Goal: Information Seeking & Learning: Learn about a topic

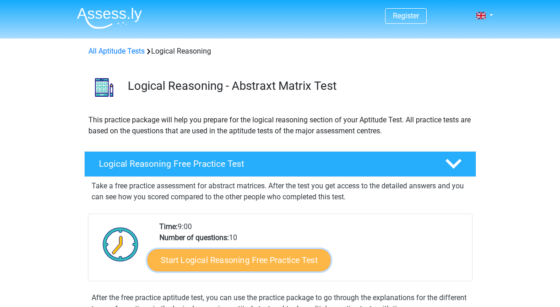
click at [220, 254] on link "Start Logical Reasoning Free Practice Test" at bounding box center [238, 260] width 183 height 22
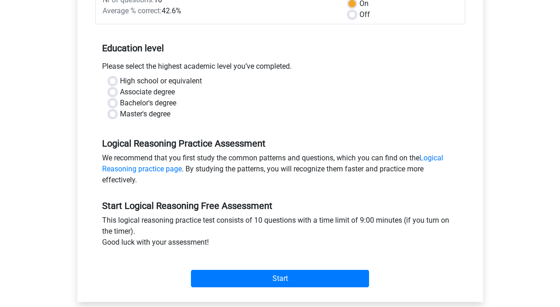
scroll to position [157, 0]
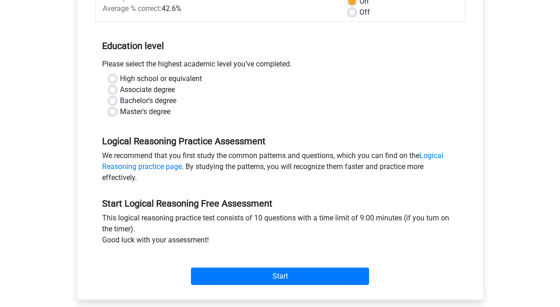
click at [113, 115] on div "Master's degree" at bounding box center [280, 111] width 342 height 11
click at [120, 112] on label "Master's degree" at bounding box center [145, 111] width 50 height 11
click at [113, 112] on input "Master's degree" at bounding box center [112, 110] width 7 height 9
radio input "true"
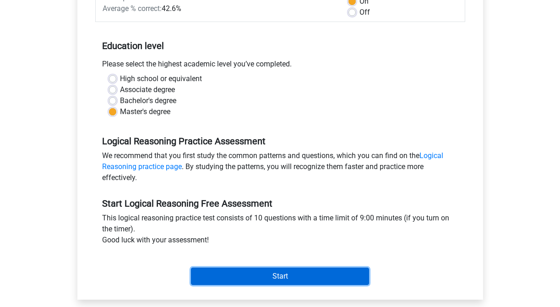
click at [265, 274] on input "Start" at bounding box center [280, 275] width 178 height 17
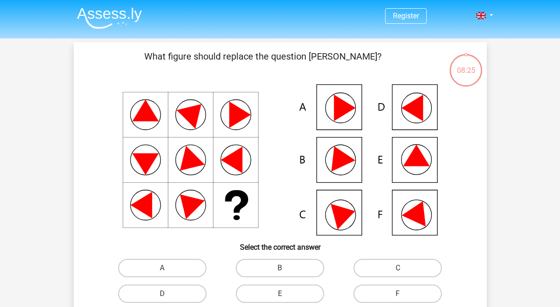
scroll to position [49, 0]
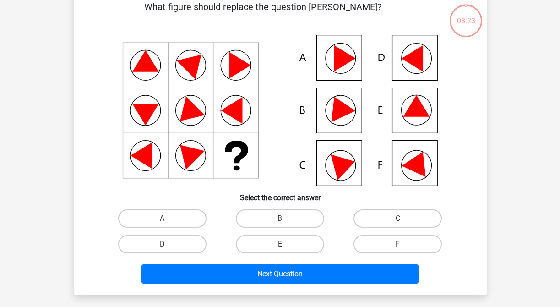
click at [284, 249] on input "E" at bounding box center [283, 247] width 6 height 6
radio input "true"
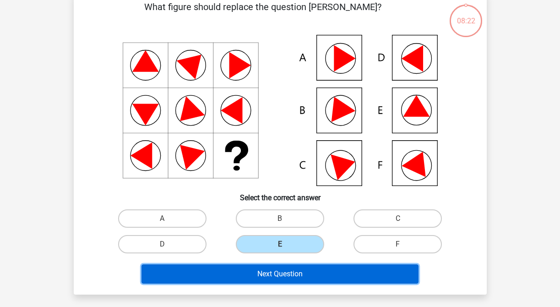
click at [272, 272] on button "Next Question" at bounding box center [279, 273] width 277 height 19
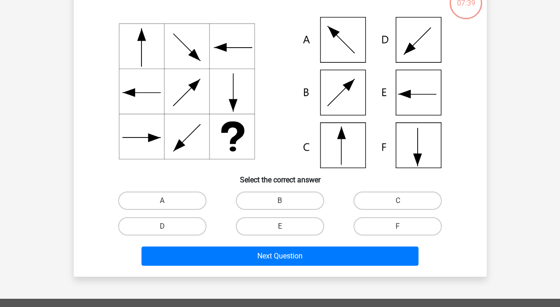
scroll to position [70, 0]
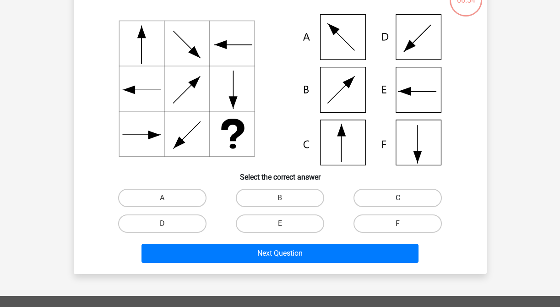
click at [380, 196] on label "C" at bounding box center [397, 198] width 88 height 18
click at [398, 198] on input "C" at bounding box center [401, 201] width 6 height 6
radio input "true"
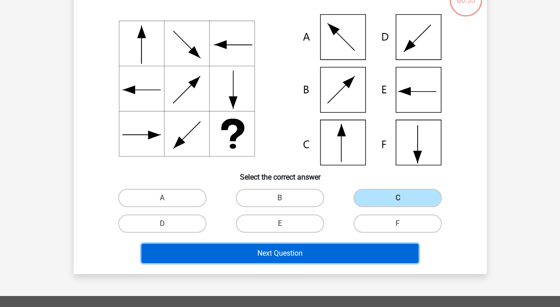
click at [308, 254] on button "Next Question" at bounding box center [279, 252] width 277 height 19
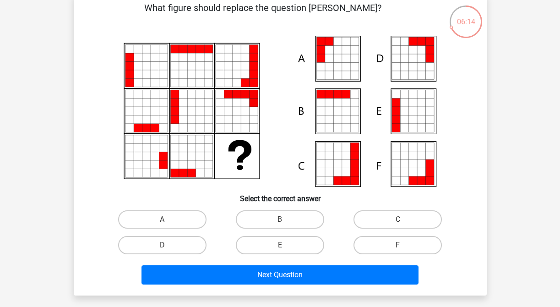
scroll to position [50, 0]
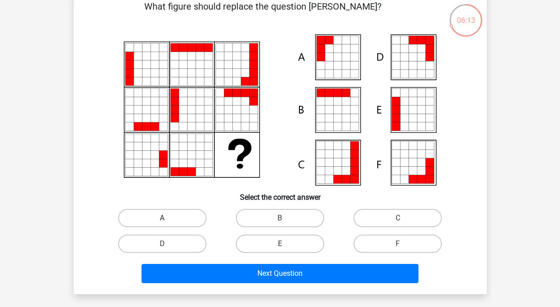
click at [181, 225] on label "A" at bounding box center [162, 218] width 88 height 18
click at [168, 224] on input "A" at bounding box center [165, 221] width 6 height 6
radio input "true"
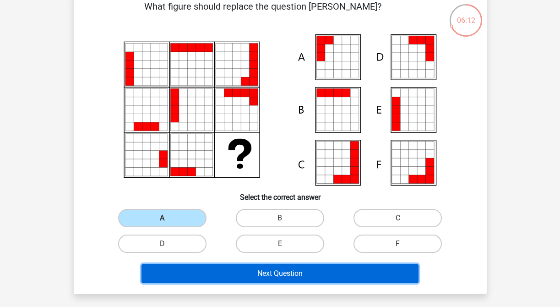
click at [265, 281] on button "Next Question" at bounding box center [279, 273] width 277 height 19
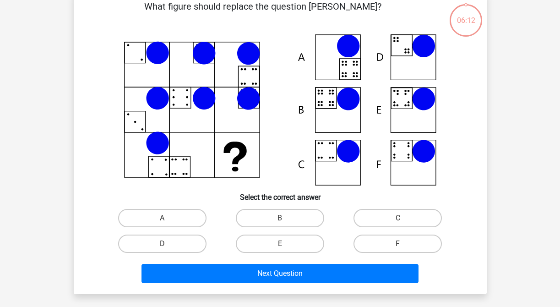
scroll to position [42, 0]
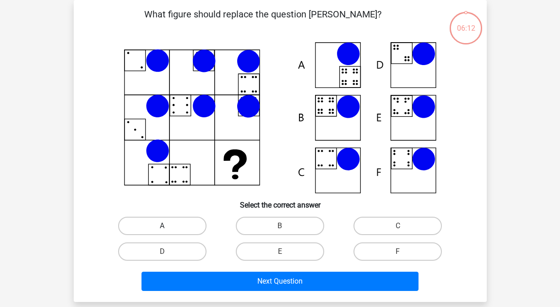
click at [183, 225] on label "A" at bounding box center [162, 225] width 88 height 18
click at [168, 226] on input "A" at bounding box center [165, 229] width 6 height 6
radio input "true"
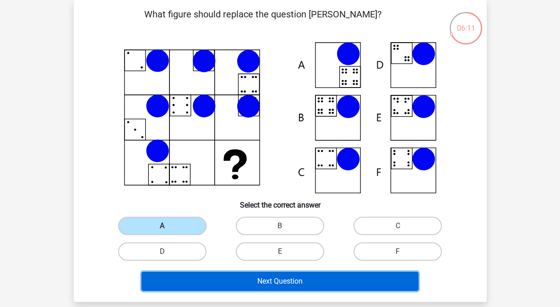
click at [237, 280] on button "Next Question" at bounding box center [279, 280] width 277 height 19
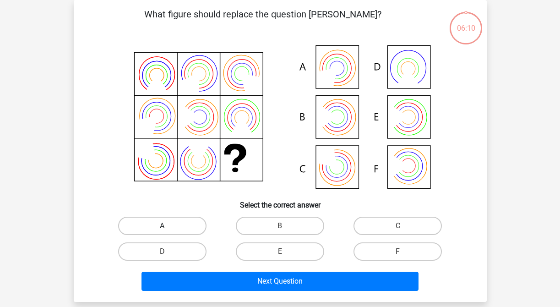
click at [168, 230] on label "A" at bounding box center [162, 225] width 88 height 18
click at [168, 230] on input "A" at bounding box center [165, 229] width 6 height 6
radio input "true"
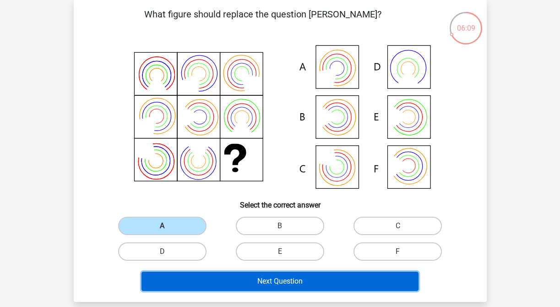
click at [244, 286] on button "Next Question" at bounding box center [279, 280] width 277 height 19
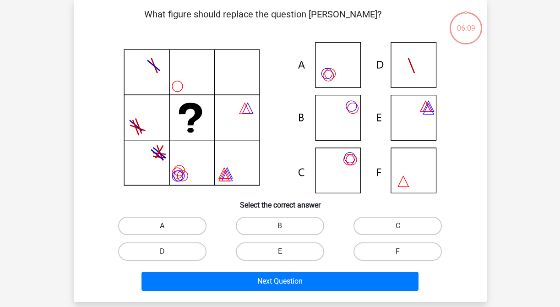
click at [181, 232] on label "A" at bounding box center [162, 225] width 88 height 18
click at [168, 232] on input "A" at bounding box center [165, 229] width 6 height 6
radio input "true"
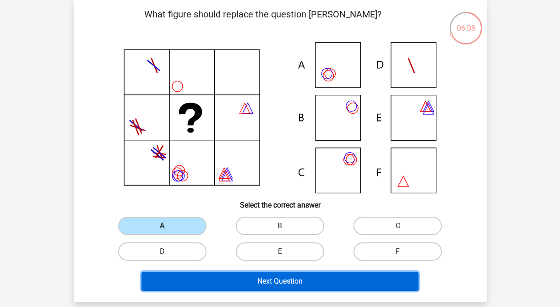
click at [247, 285] on button "Next Question" at bounding box center [279, 280] width 277 height 19
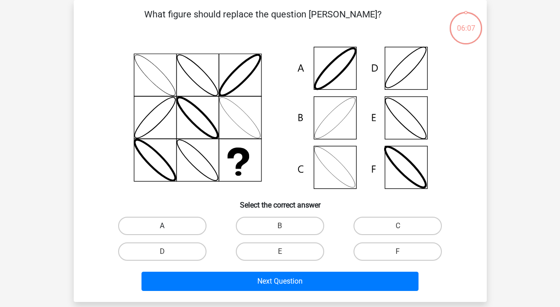
click at [182, 232] on label "A" at bounding box center [162, 225] width 88 height 18
click at [168, 232] on input "A" at bounding box center [165, 229] width 6 height 6
radio input "true"
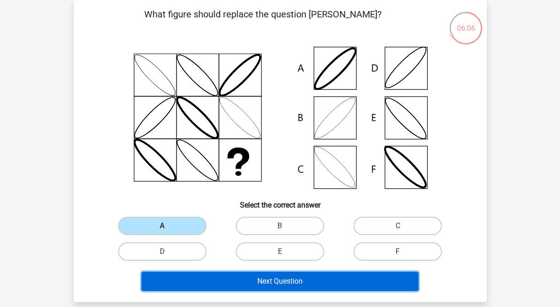
click at [245, 287] on button "Next Question" at bounding box center [279, 280] width 277 height 19
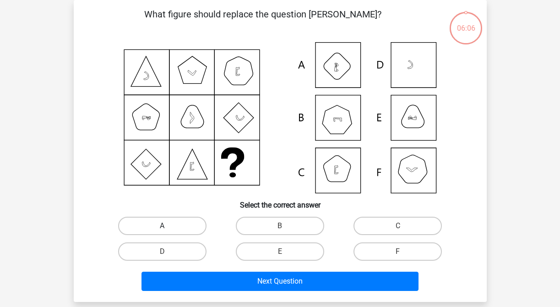
click at [184, 223] on label "A" at bounding box center [162, 225] width 88 height 18
click at [168, 226] on input "A" at bounding box center [165, 229] width 6 height 6
radio input "true"
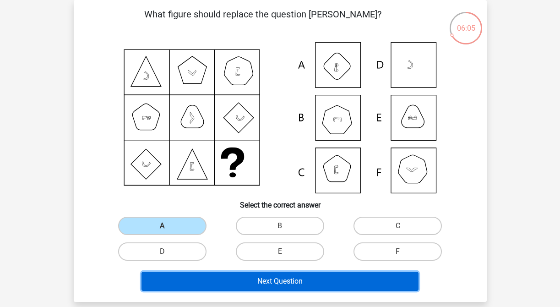
click at [255, 286] on button "Next Question" at bounding box center [279, 280] width 277 height 19
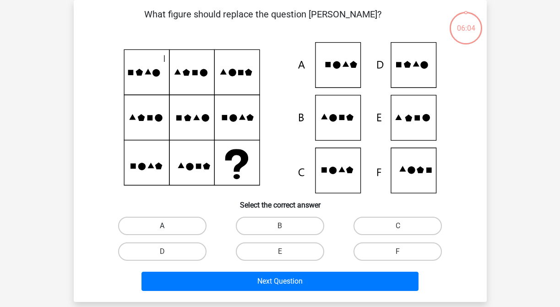
click at [186, 227] on label "A" at bounding box center [162, 225] width 88 height 18
click at [168, 227] on input "A" at bounding box center [165, 229] width 6 height 6
radio input "true"
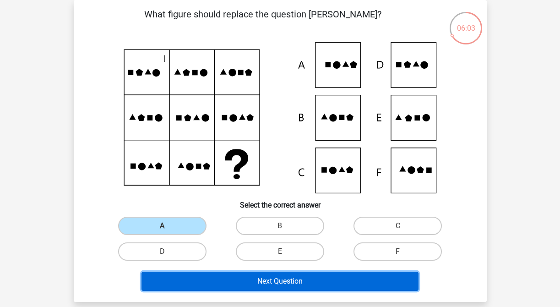
click at [253, 278] on button "Next Question" at bounding box center [279, 280] width 277 height 19
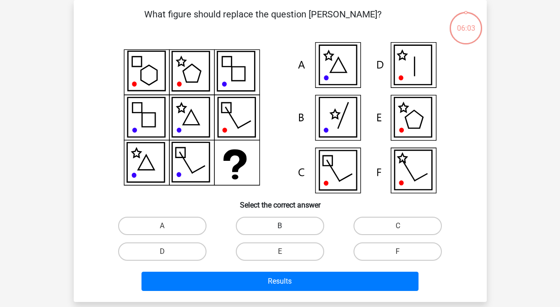
click at [275, 227] on label "B" at bounding box center [280, 225] width 88 height 18
click at [280, 227] on input "B" at bounding box center [283, 229] width 6 height 6
radio input "true"
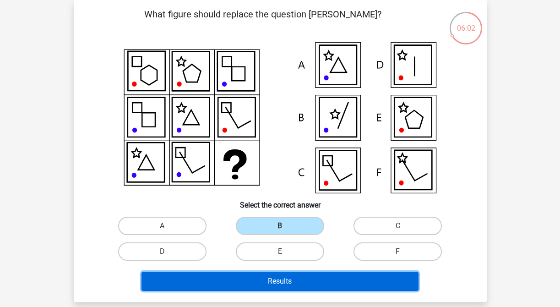
click at [307, 283] on button "Results" at bounding box center [279, 280] width 277 height 19
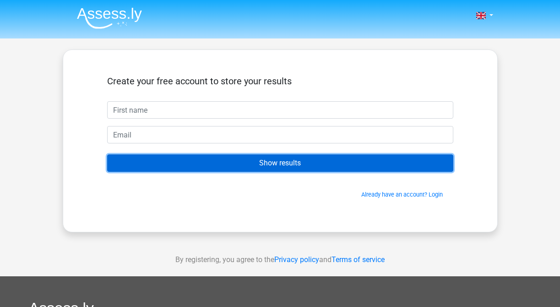
click at [259, 167] on input "Show results" at bounding box center [280, 162] width 346 height 17
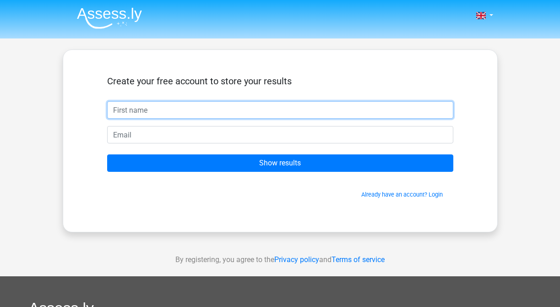
click at [221, 111] on input "text" at bounding box center [280, 109] width 346 height 17
type input "Rithu"
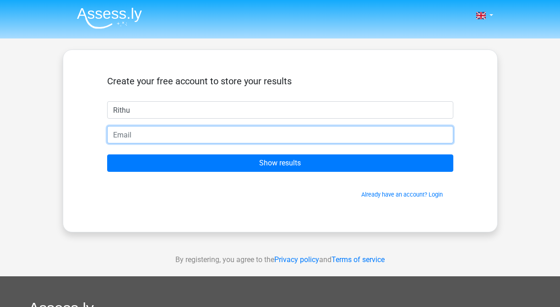
click at [195, 132] on input "email" at bounding box center [280, 134] width 346 height 17
type input "[EMAIL_ADDRESS][DOMAIN_NAME]"
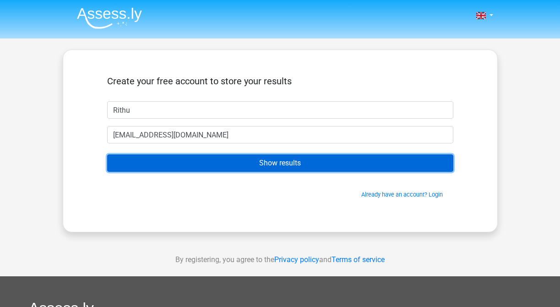
click at [238, 165] on input "Show results" at bounding box center [280, 162] width 346 height 17
click at [296, 164] on input "Show results" at bounding box center [280, 162] width 346 height 17
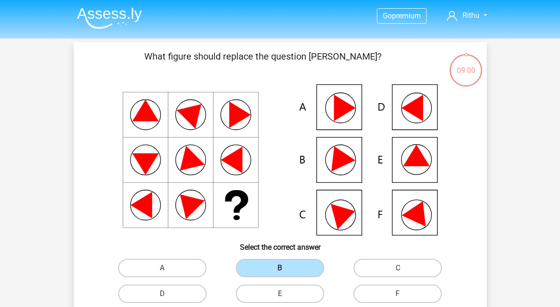
scroll to position [42, 0]
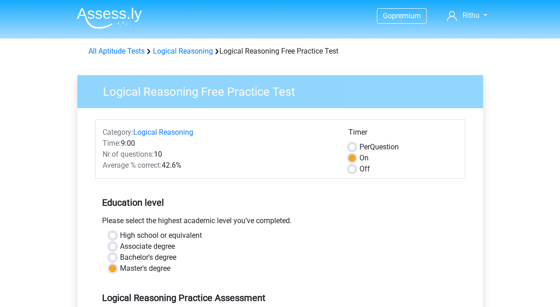
scroll to position [157, 0]
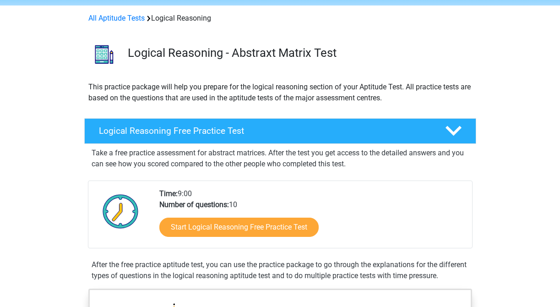
scroll to position [30, 0]
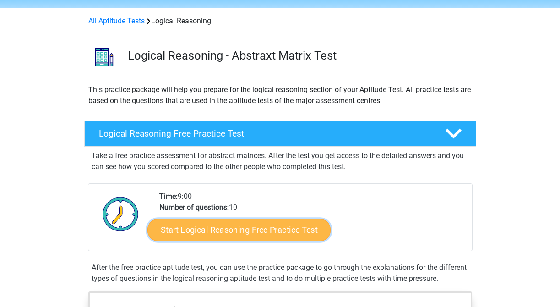
click at [250, 237] on link "Start Logical Reasoning Free Practice Test" at bounding box center [238, 229] width 183 height 22
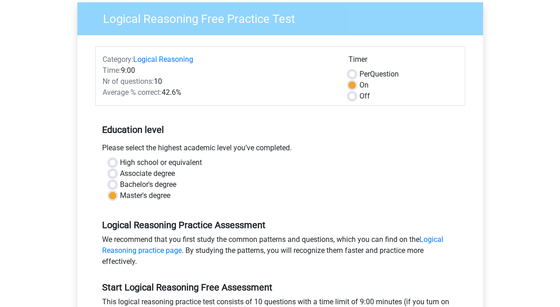
scroll to position [75, 0]
